Goal: Transaction & Acquisition: Purchase product/service

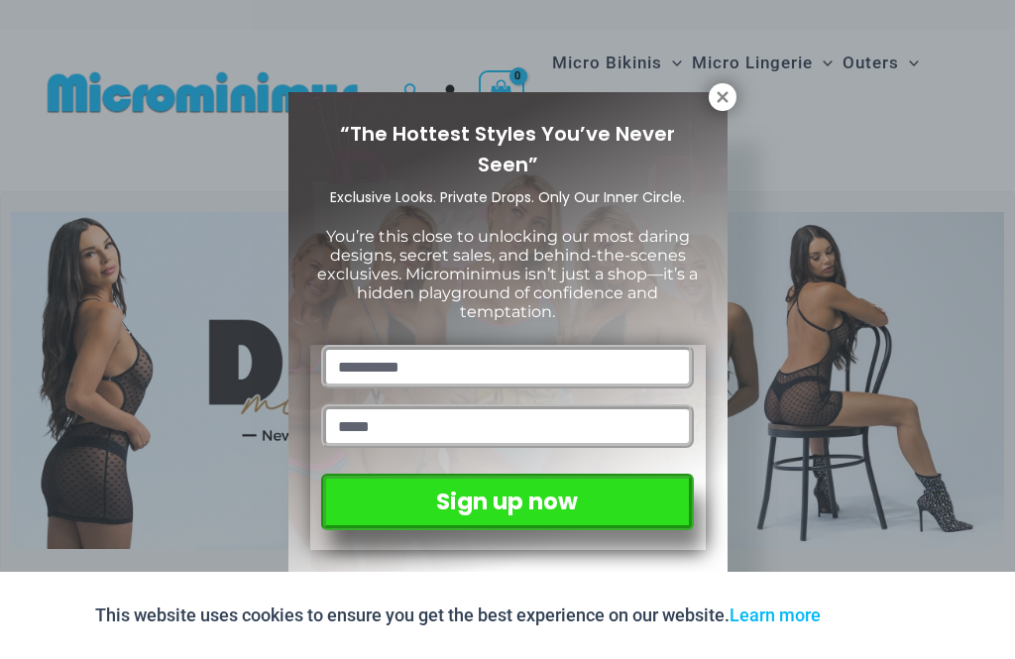
click at [720, 88] on icon at bounding box center [723, 97] width 18 height 18
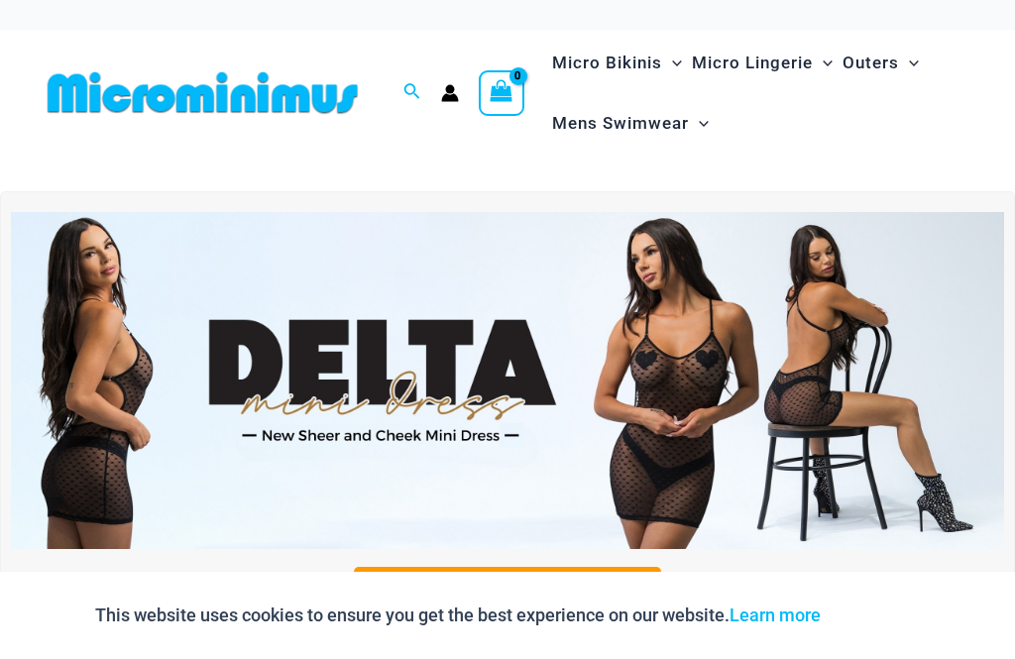
click at [524, 375] on img at bounding box center [508, 381] width 994 height 338
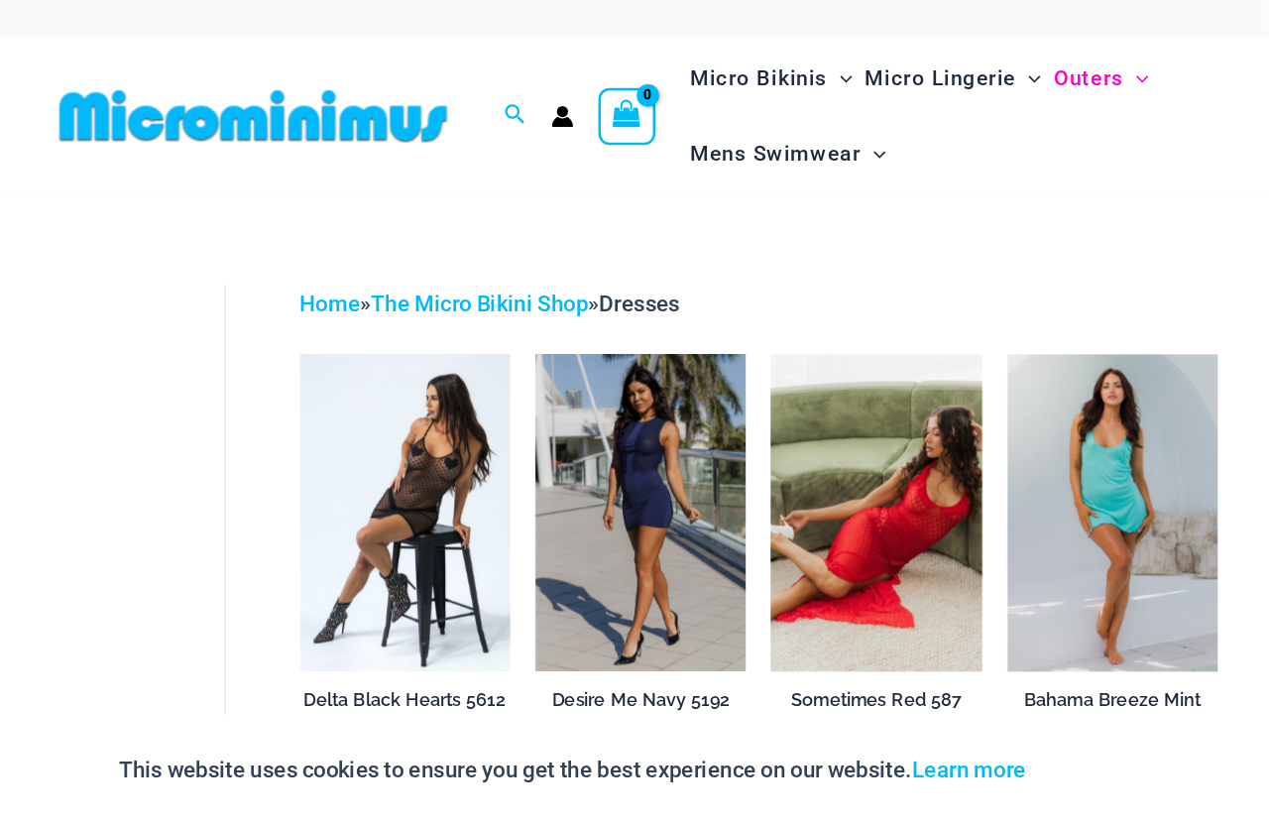
scroll to position [25, 0]
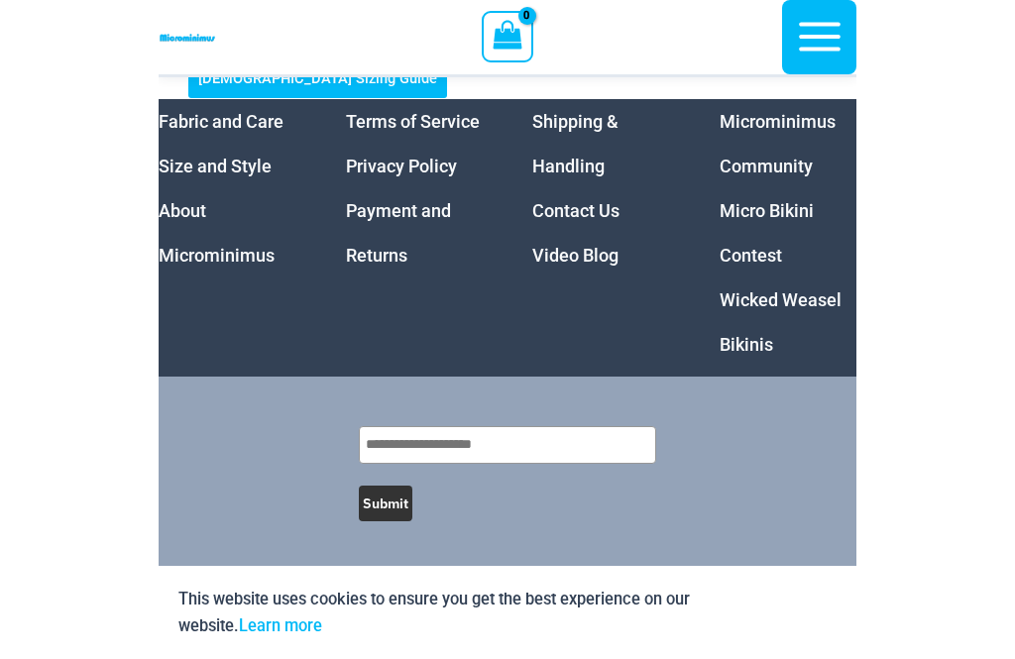
scroll to position [532, 0]
